Goal: Check status: Check status

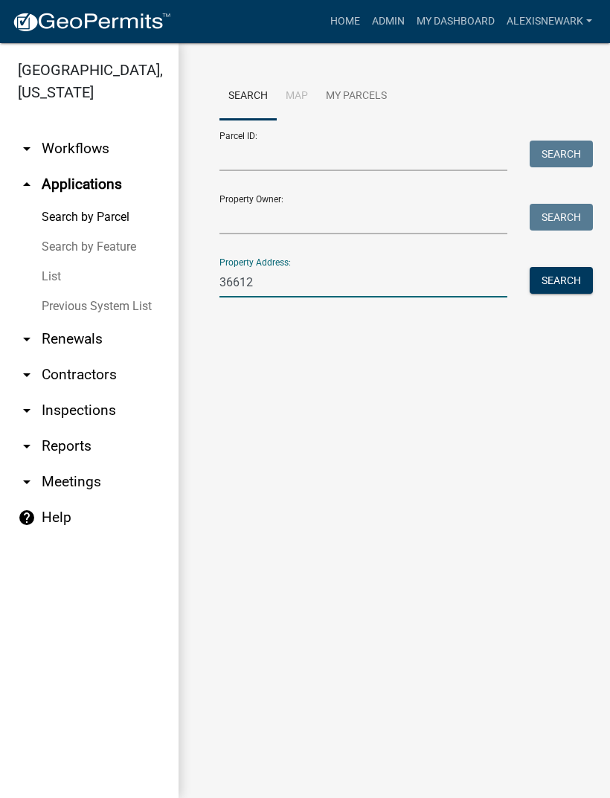
click at [553, 278] on button "Search" at bounding box center [560, 280] width 63 height 27
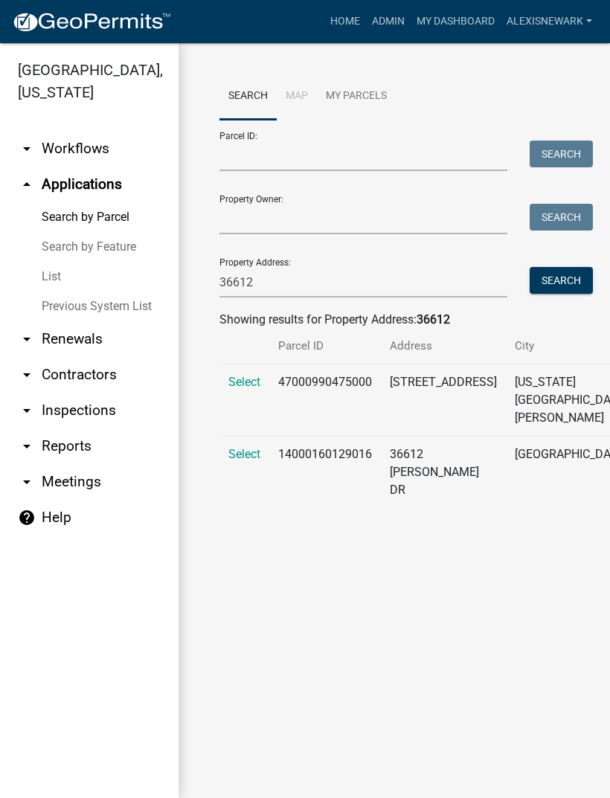
click at [247, 389] on span "Select" at bounding box center [244, 382] width 32 height 14
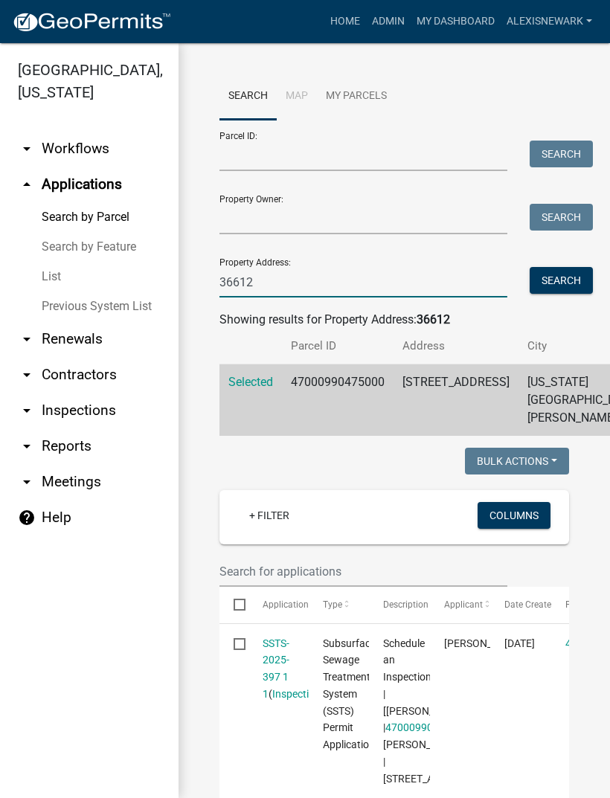
click at [336, 277] on input "36612" at bounding box center [363, 282] width 288 height 30
type input "3"
type input "41004"
click at [563, 280] on button "Search" at bounding box center [560, 280] width 63 height 27
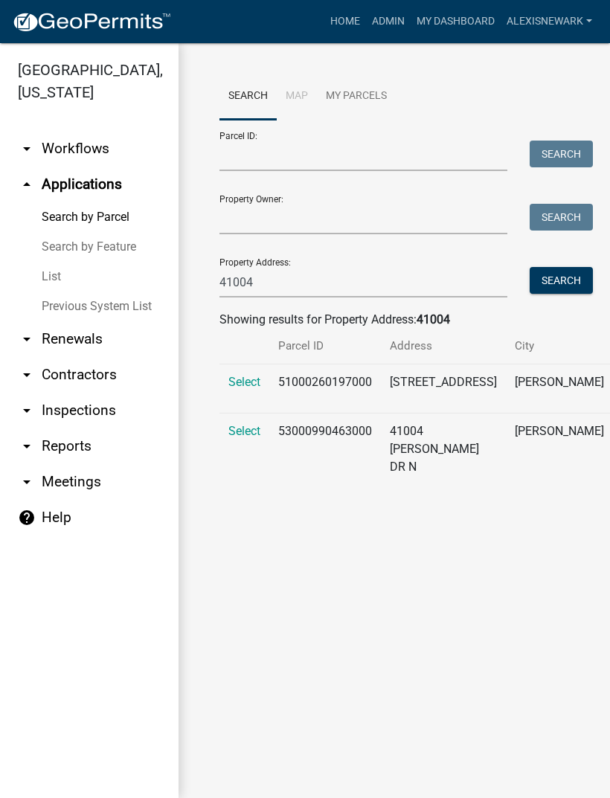
click at [247, 438] on span "Select" at bounding box center [244, 431] width 32 height 14
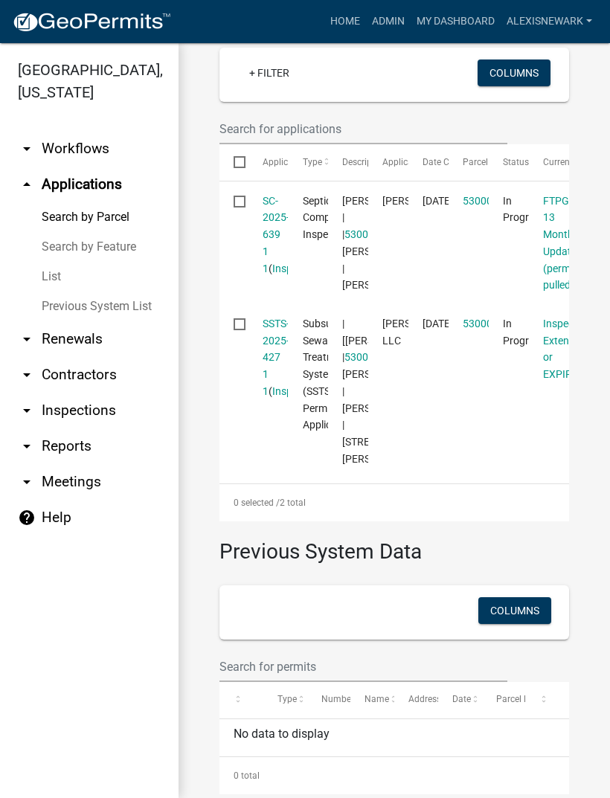
scroll to position [471, 0]
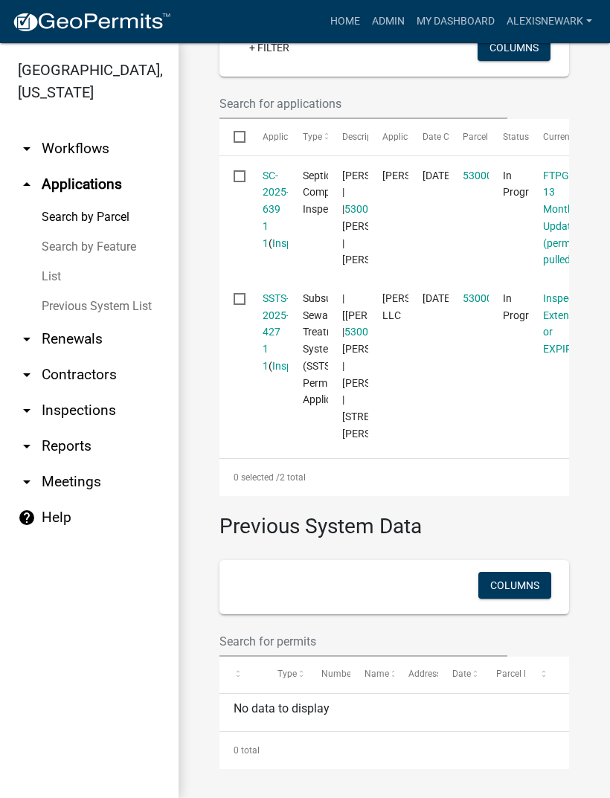
click at [274, 372] on link "SSTS-2025-427 1 1" at bounding box center [275, 332] width 27 height 80
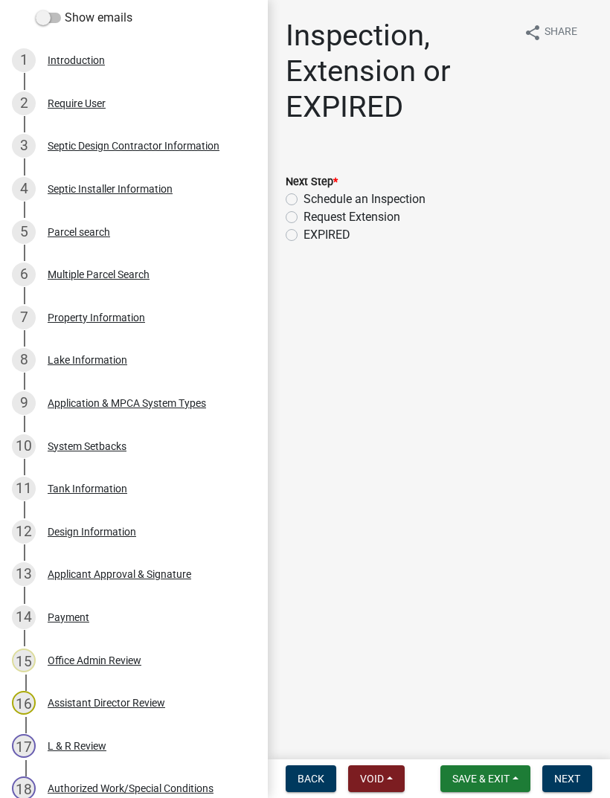
scroll to position [271, 0]
click at [181, 391] on div "9 Application & MPCA System Types" at bounding box center [128, 402] width 232 height 24
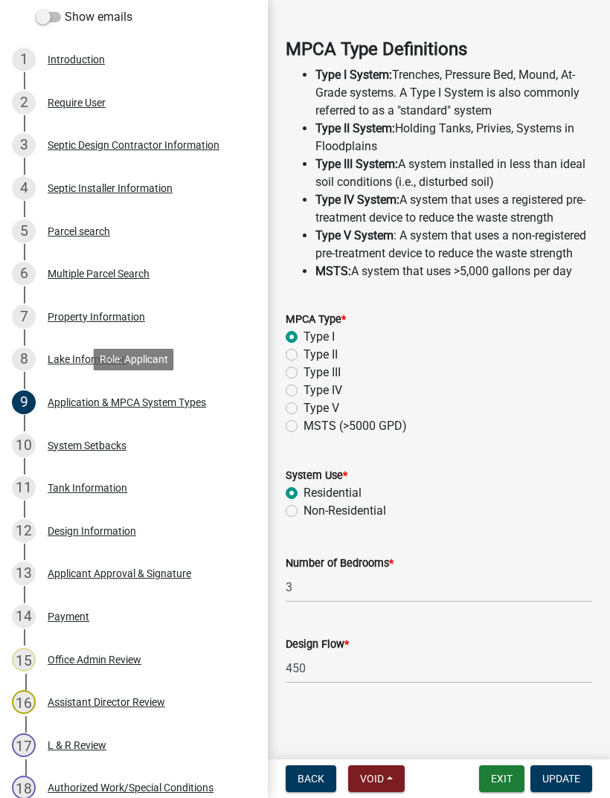
scroll to position [500, 0]
click at [125, 528] on div "Design Information" at bounding box center [92, 531] width 88 height 10
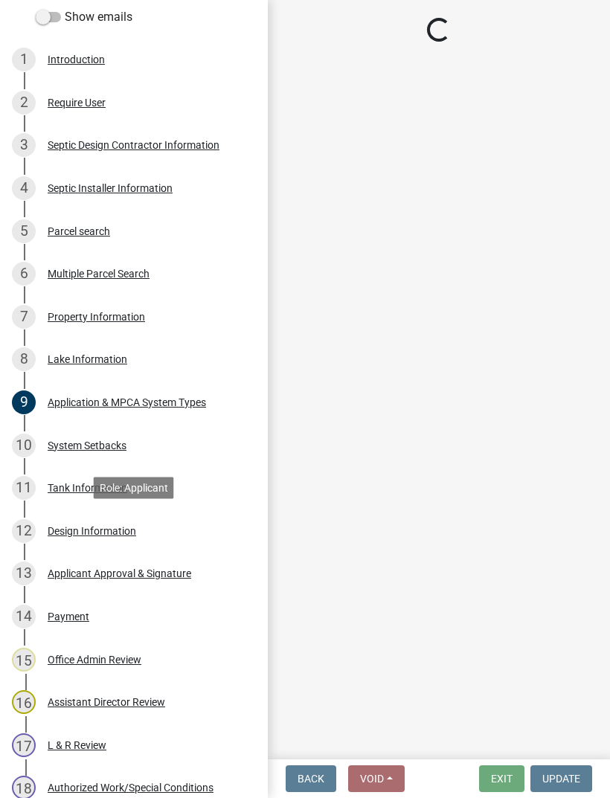
scroll to position [0, 0]
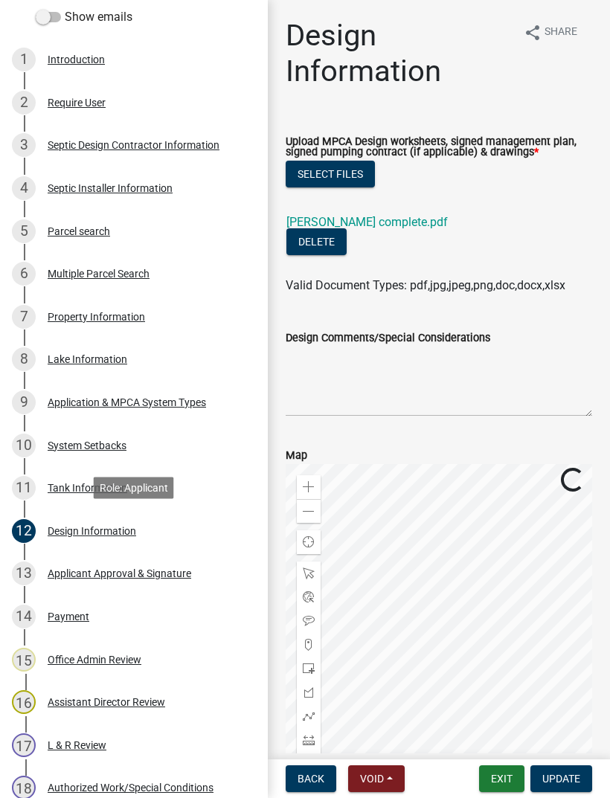
click at [387, 229] on link "[PERSON_NAME] complete.pdf" at bounding box center [366, 222] width 161 height 14
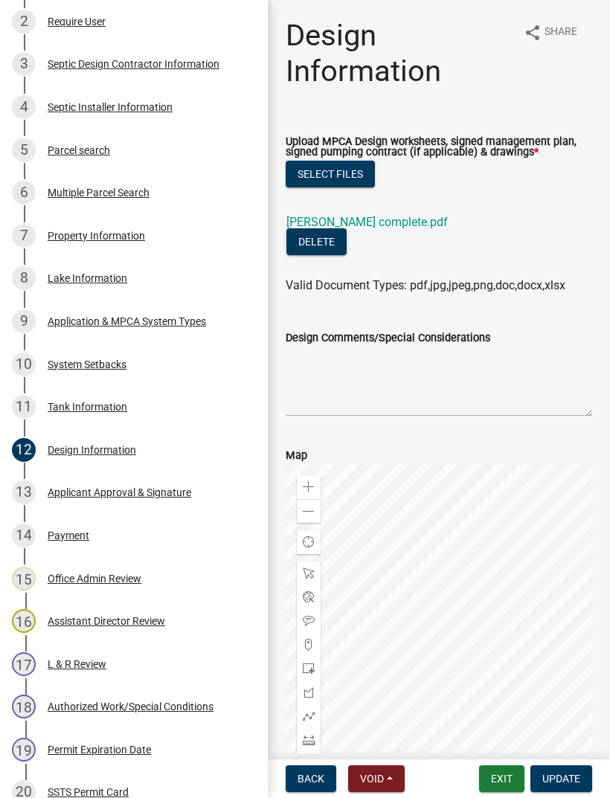
scroll to position [402, 0]
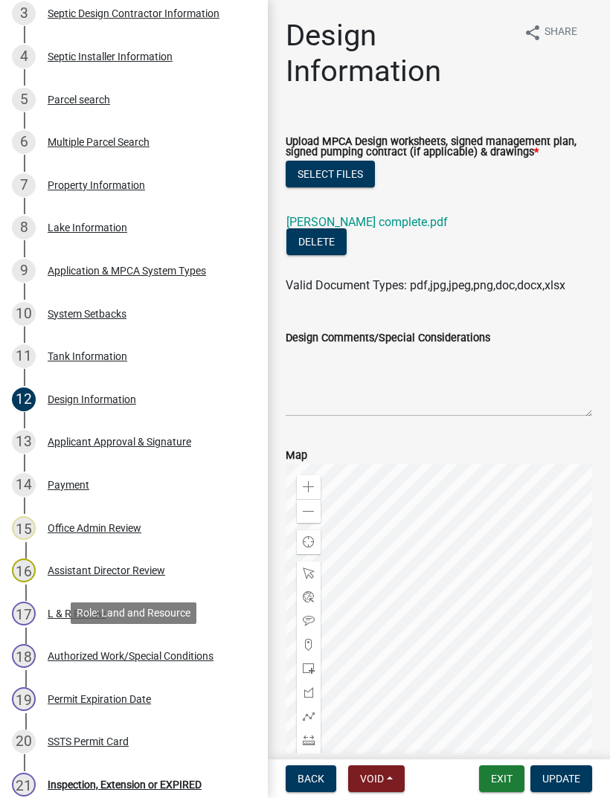
click at [180, 654] on div "Authorized Work/Special Conditions" at bounding box center [131, 656] width 166 height 10
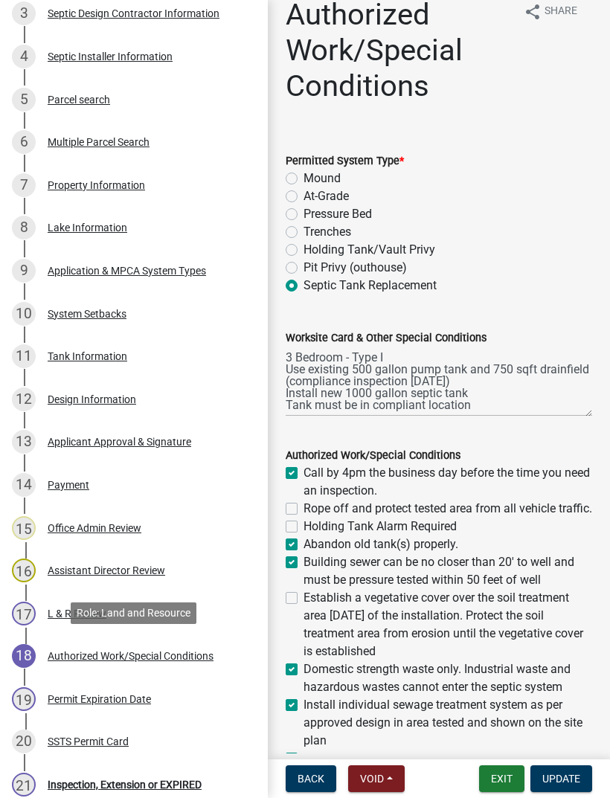
scroll to position [26, 0]
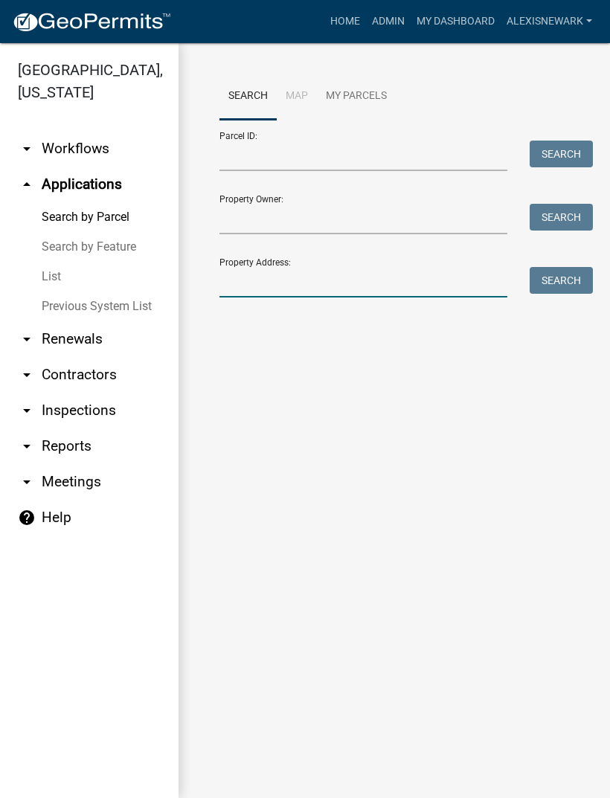
click at [332, 268] on input "Property Address:" at bounding box center [363, 282] width 288 height 30
type input "36737"
click at [569, 275] on button "Search" at bounding box center [560, 280] width 63 height 27
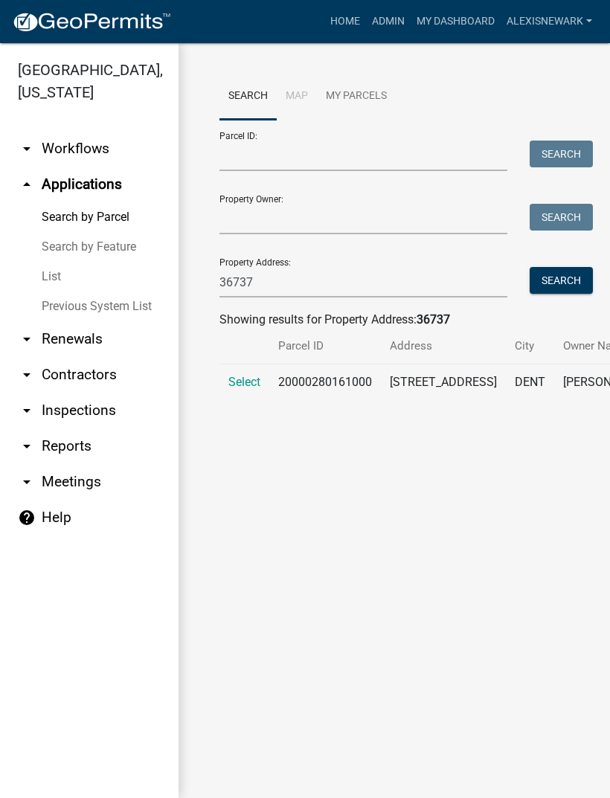
click at [246, 389] on span "Select" at bounding box center [244, 382] width 32 height 14
